Goal: Check status

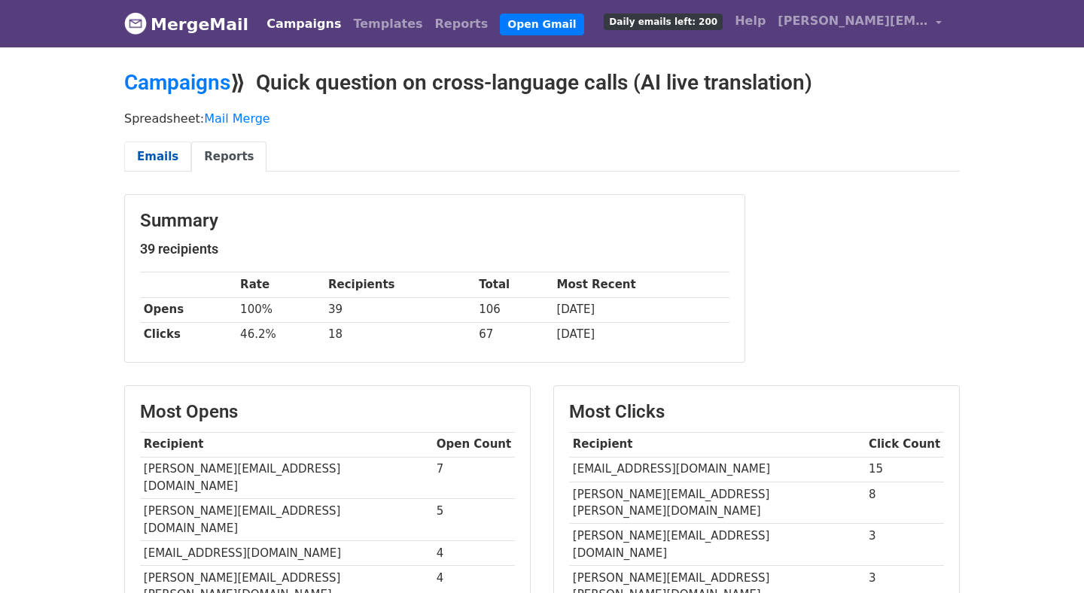
click at [164, 156] on link "Emails" at bounding box center [157, 156] width 67 height 31
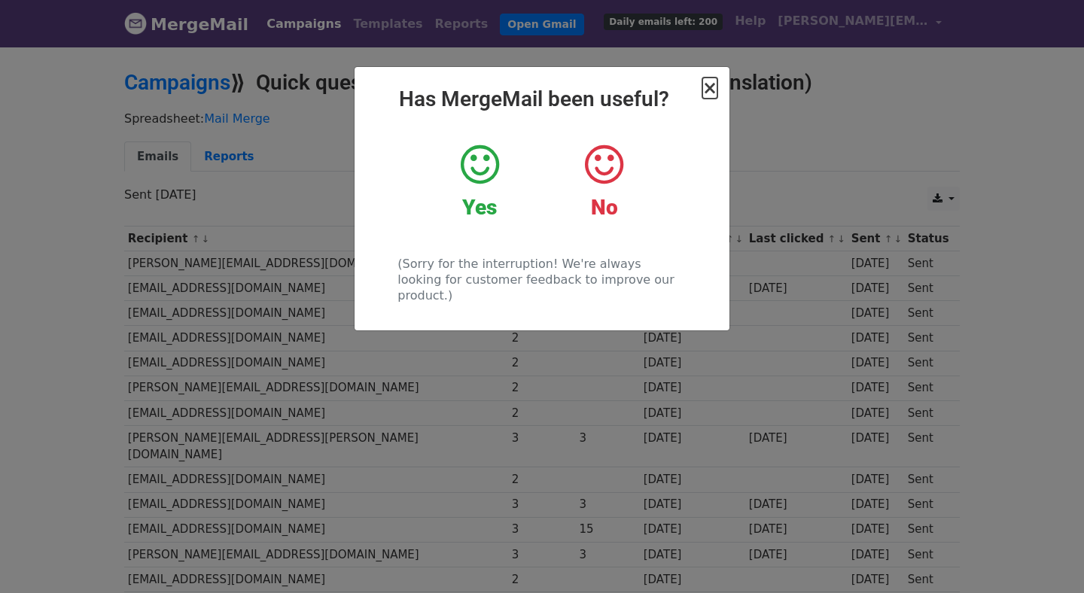
click at [715, 84] on span "×" at bounding box center [709, 88] width 15 height 21
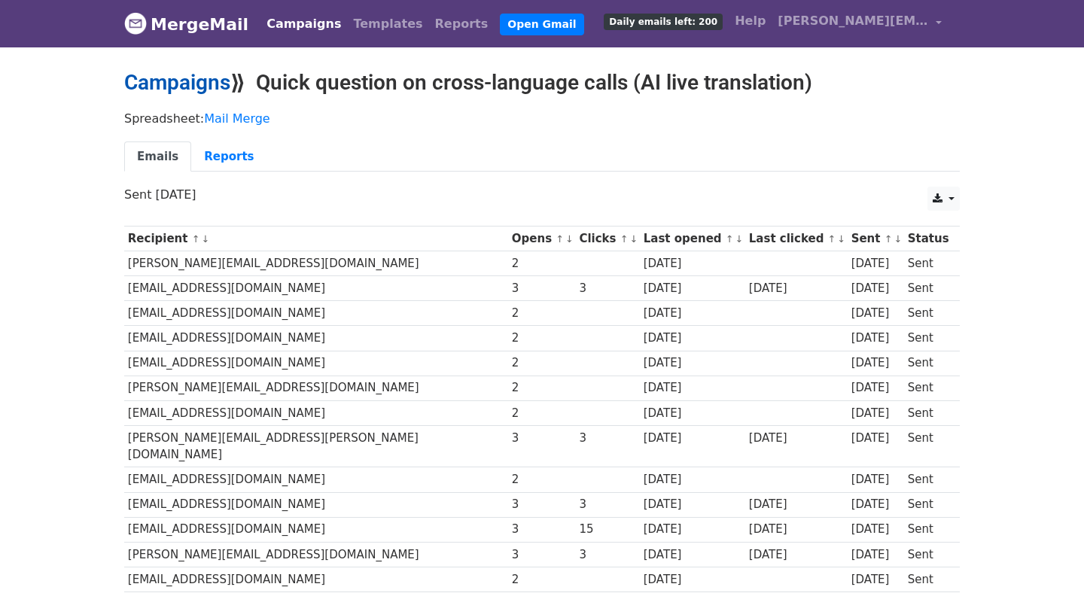
click at [211, 83] on link "Campaigns" at bounding box center [177, 82] width 106 height 25
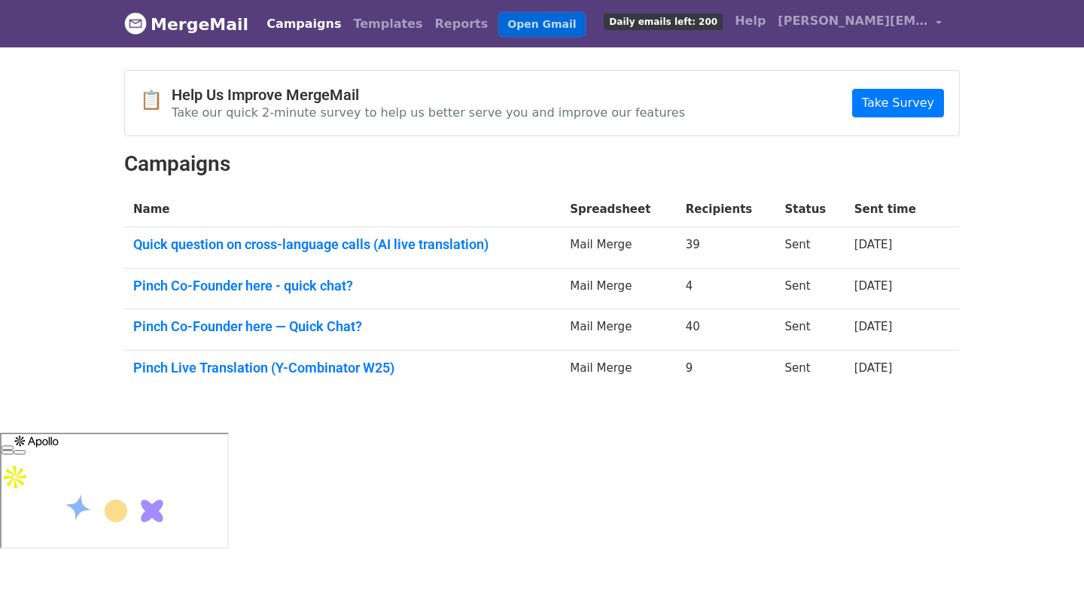
click at [509, 24] on link "Open Gmail" at bounding box center [542, 25] width 84 height 22
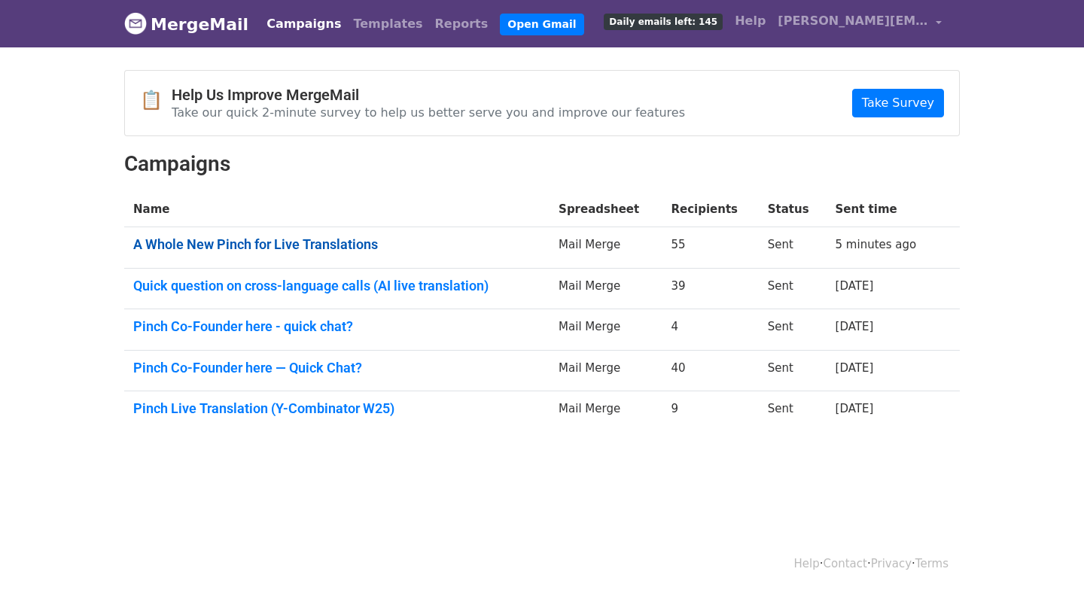
click at [360, 248] on link "A Whole New Pinch for Live Translations" at bounding box center [336, 244] width 407 height 17
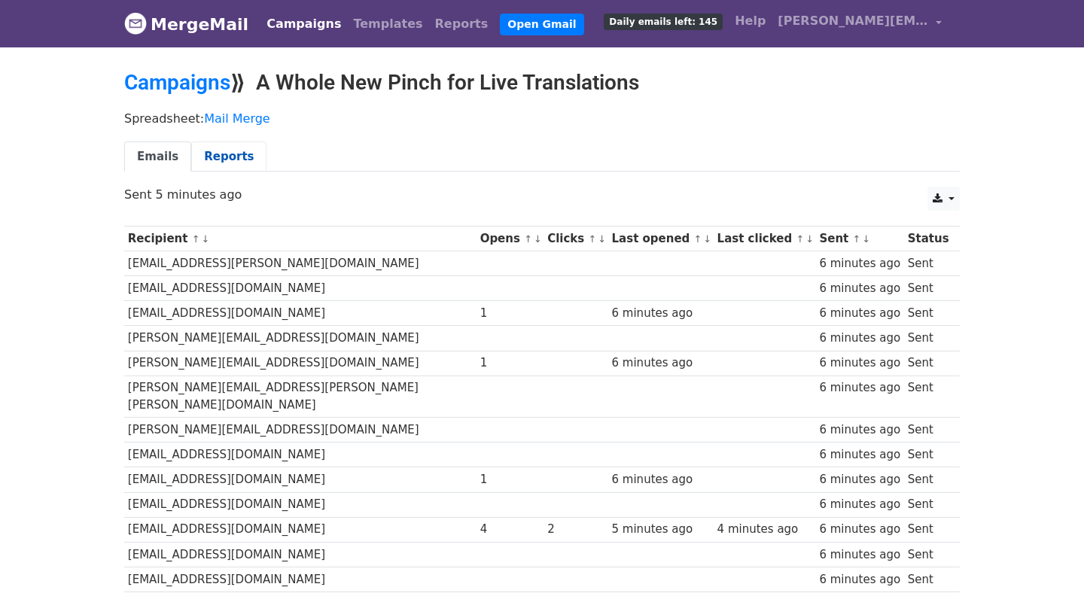
click at [215, 157] on link "Reports" at bounding box center [228, 156] width 75 height 31
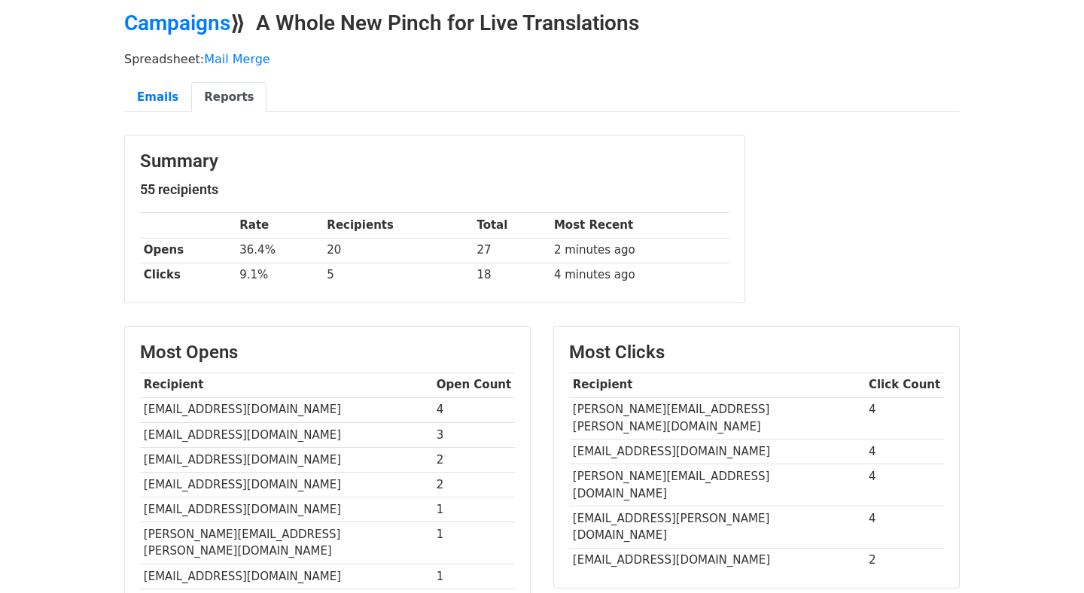
scroll to position [78, 0]
